Goal: Transaction & Acquisition: Purchase product/service

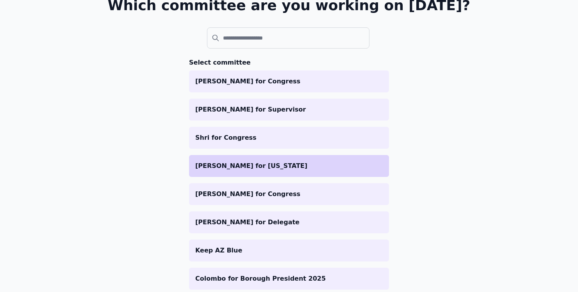
scroll to position [56, 0]
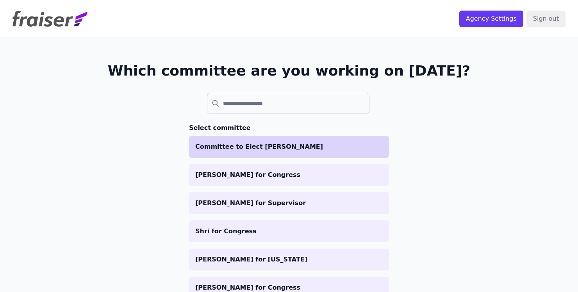
click at [285, 149] on p "Committee to Elect [PERSON_NAME]" at bounding box center [289, 146] width 188 height 9
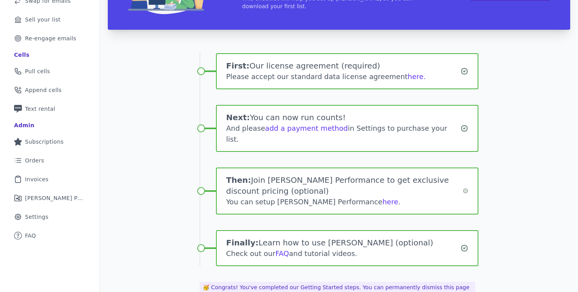
scroll to position [123, 0]
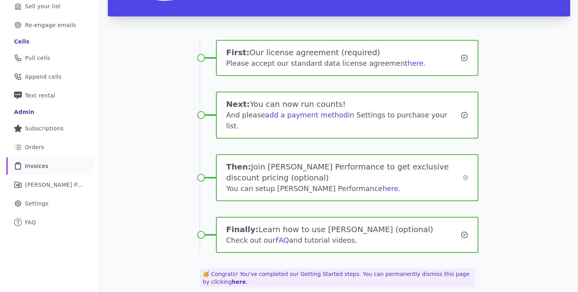
click at [26, 171] on link "Clipboard Icon Outline of a clipboard Invoices" at bounding box center [49, 165] width 87 height 17
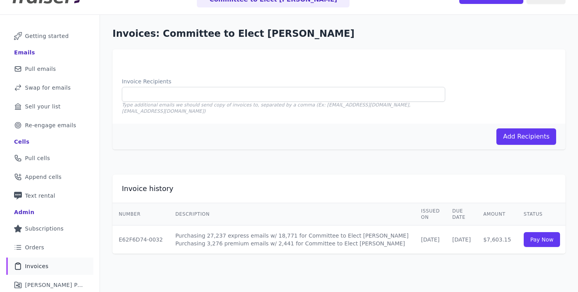
scroll to position [24, 0]
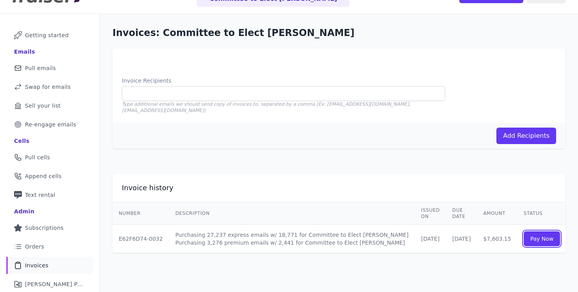
click at [524, 231] on link "Pay Now" at bounding box center [542, 238] width 37 height 15
